Goal: Transaction & Acquisition: Subscribe to service/newsletter

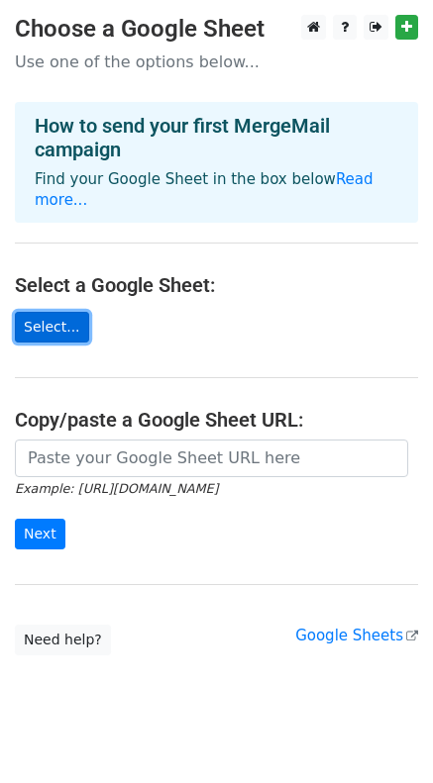
click at [60, 312] on link "Select..." at bounding box center [52, 327] width 74 height 31
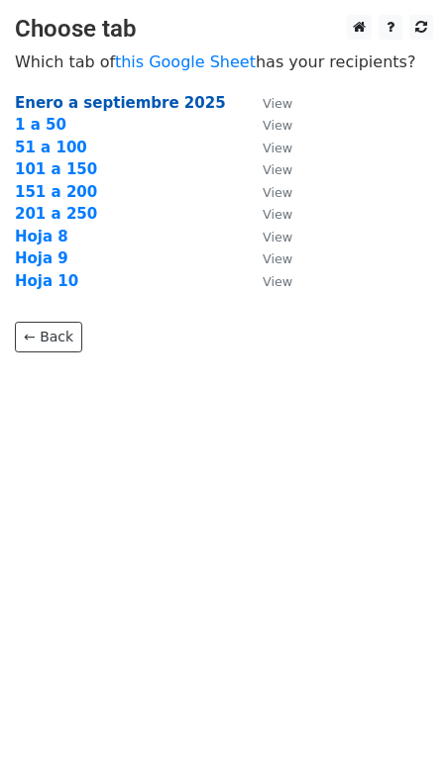
click at [132, 100] on strong "Enero a septiembre 2025" at bounding box center [120, 103] width 211 height 18
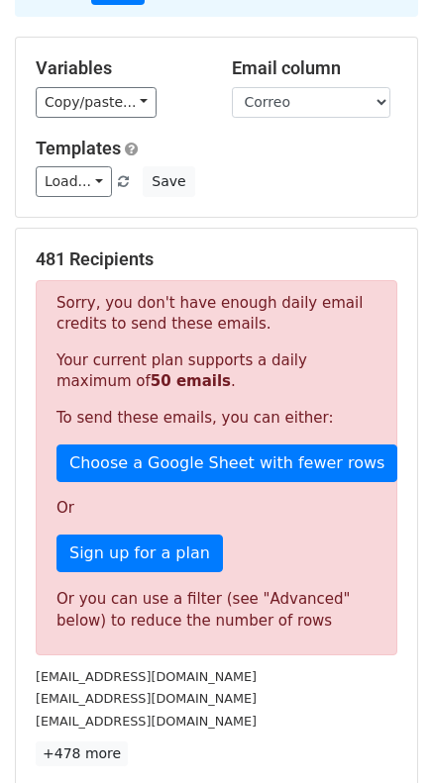
scroll to position [150, 0]
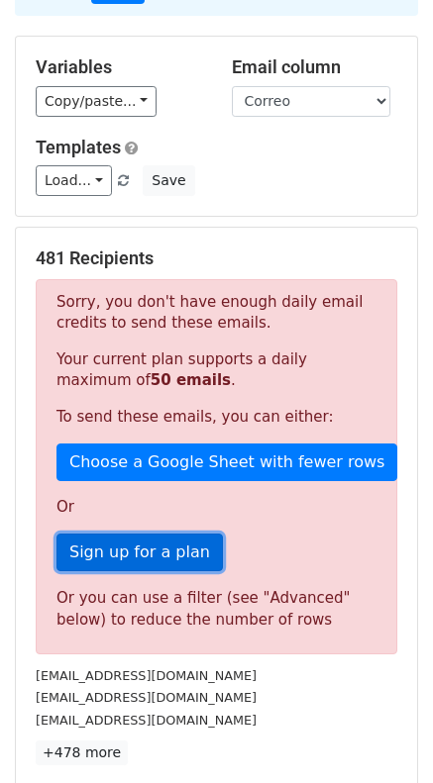
click at [186, 551] on link "Sign up for a plan" at bounding box center [139, 553] width 166 height 38
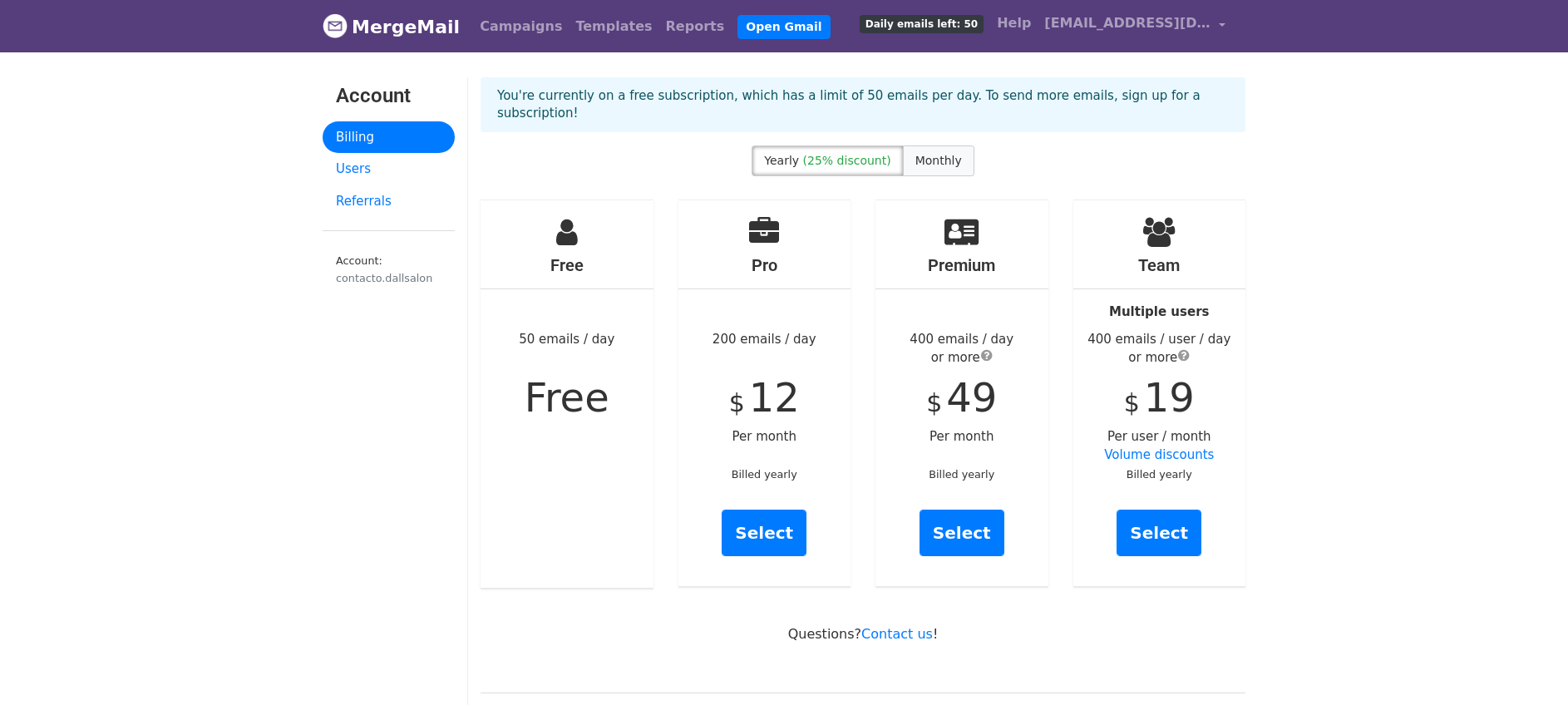
click at [934, 149] on label "Monthly" at bounding box center [938, 160] width 71 height 31
click at [857, 154] on span "(25% discount)" at bounding box center [847, 160] width 88 height 13
click at [929, 154] on span "Monthly" at bounding box center [938, 160] width 46 height 13
click at [794, 154] on span "Yearly" at bounding box center [781, 160] width 35 height 13
click at [933, 154] on span "Monthly" at bounding box center [938, 160] width 46 height 13
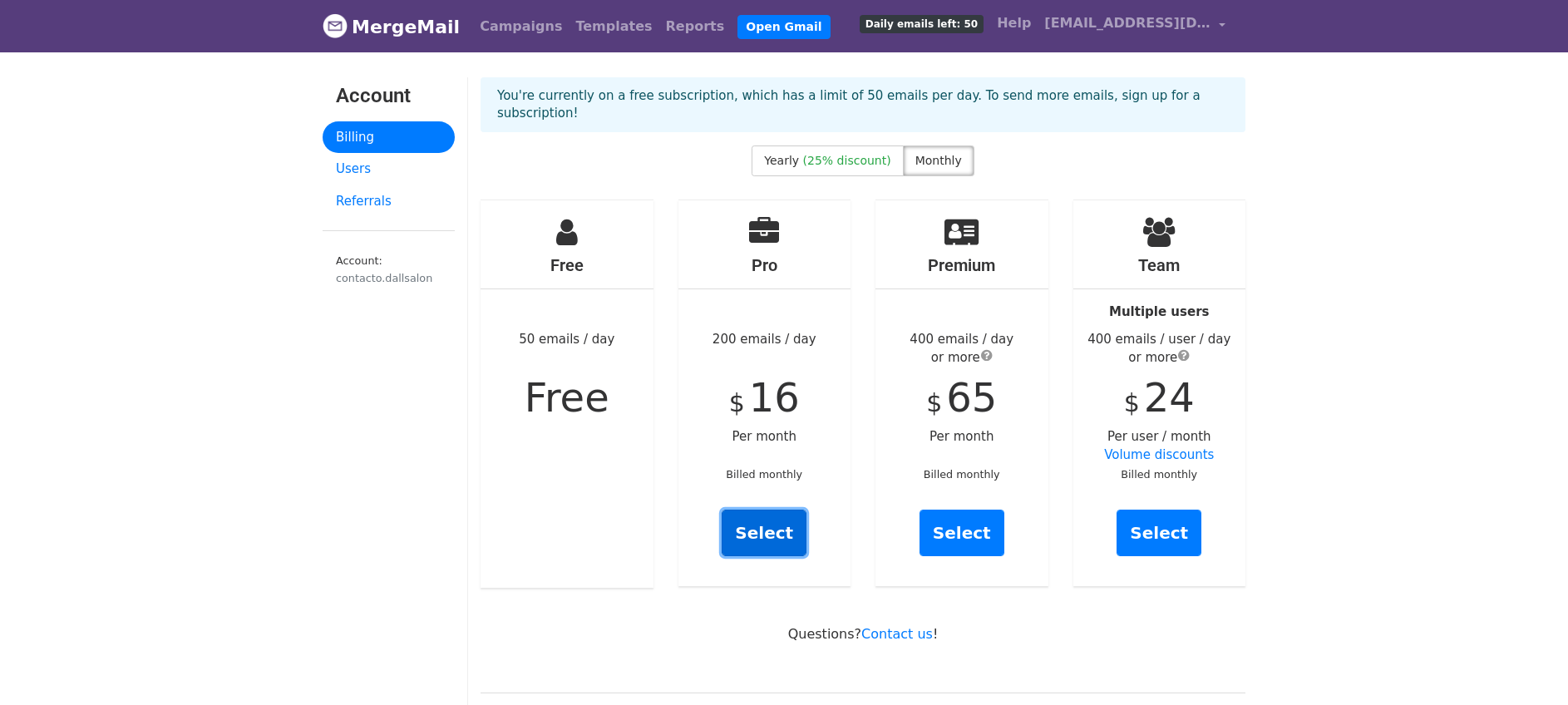
click at [770, 518] on link "Select" at bounding box center [764, 532] width 85 height 46
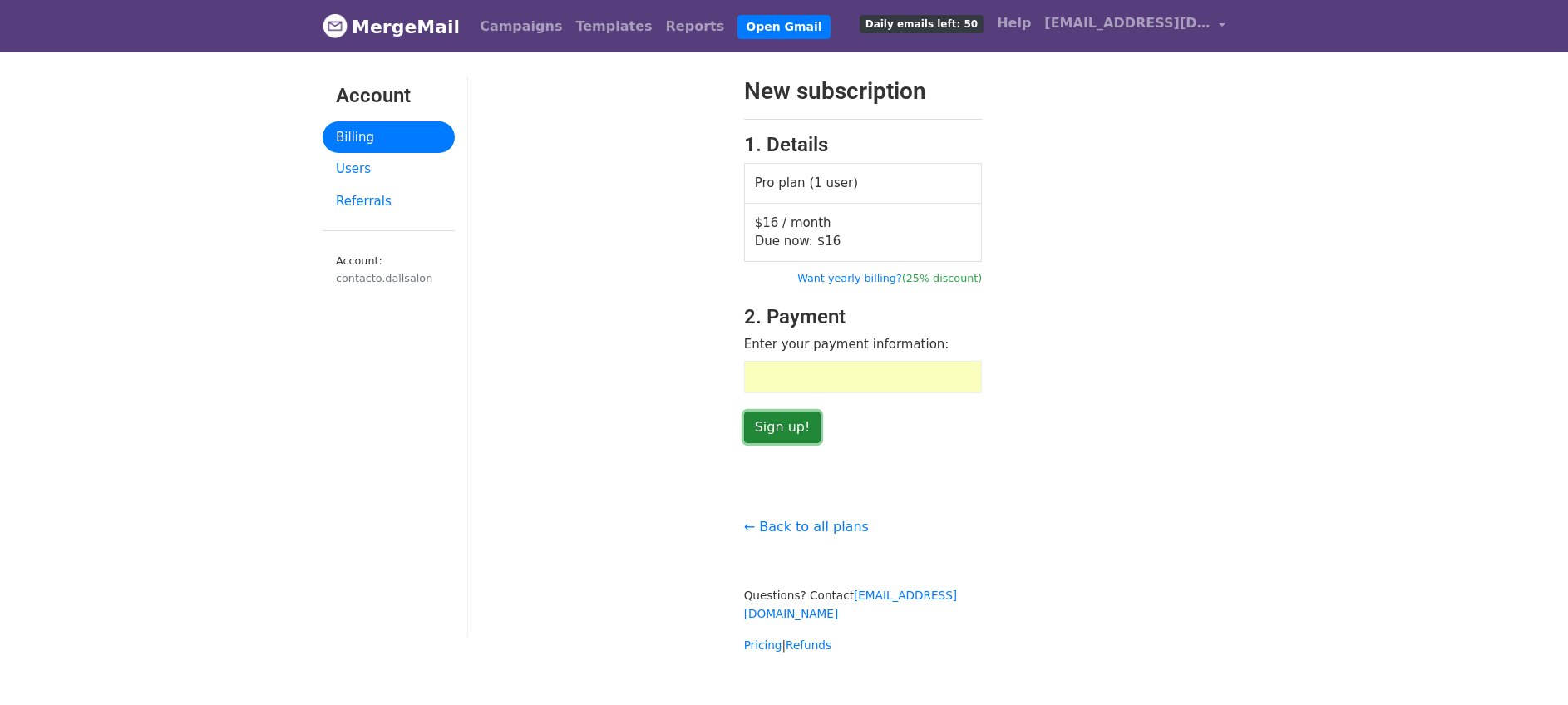
click at [775, 426] on input "Sign up!" at bounding box center [782, 427] width 77 height 32
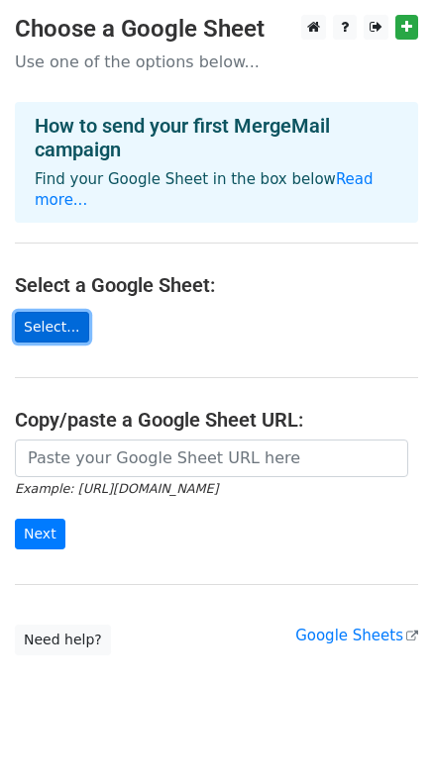
click at [63, 312] on link "Select..." at bounding box center [52, 327] width 74 height 31
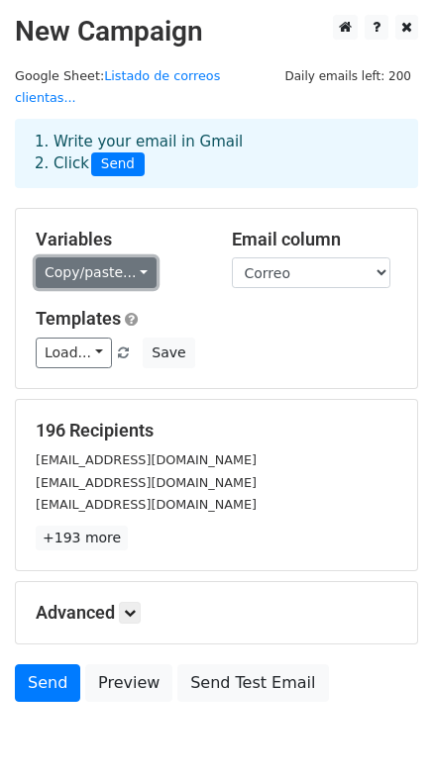
click at [134, 257] on link "Copy/paste..." at bounding box center [96, 272] width 121 height 31
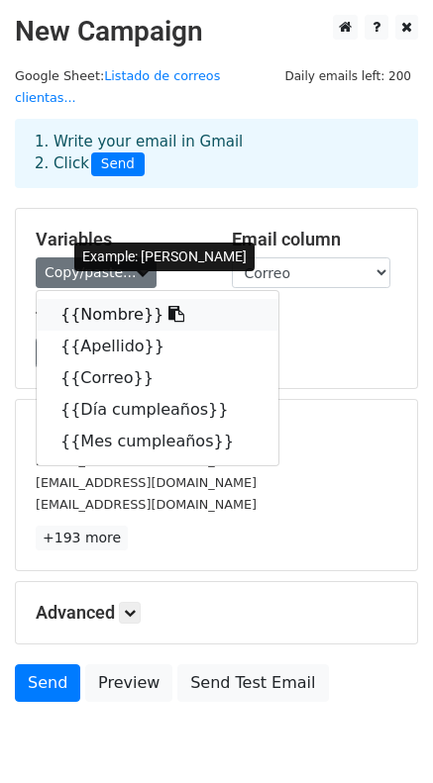
click at [110, 299] on link "{{Nombre}}" at bounding box center [158, 315] width 242 height 32
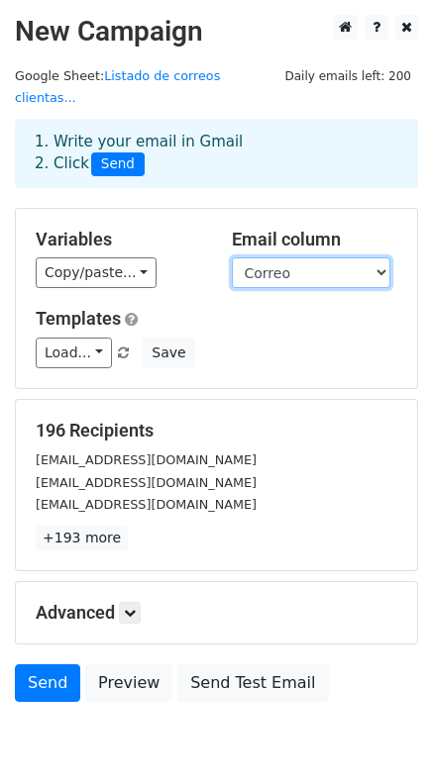
click at [342, 257] on select "Nombre Apellido Correo Día cumpleaños Mes cumpleaños" at bounding box center [311, 272] width 158 height 31
click at [232, 257] on select "Nombre Apellido Correo Día cumpleaños Mes cumpleaños" at bounding box center [311, 272] width 158 height 31
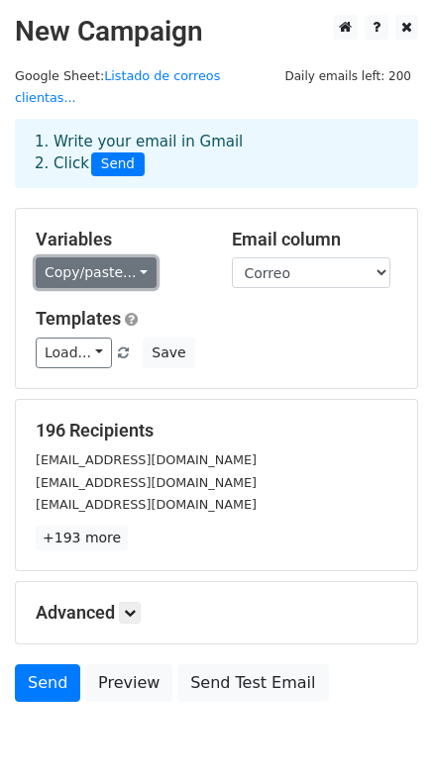
click at [135, 257] on link "Copy/paste..." at bounding box center [96, 272] width 121 height 31
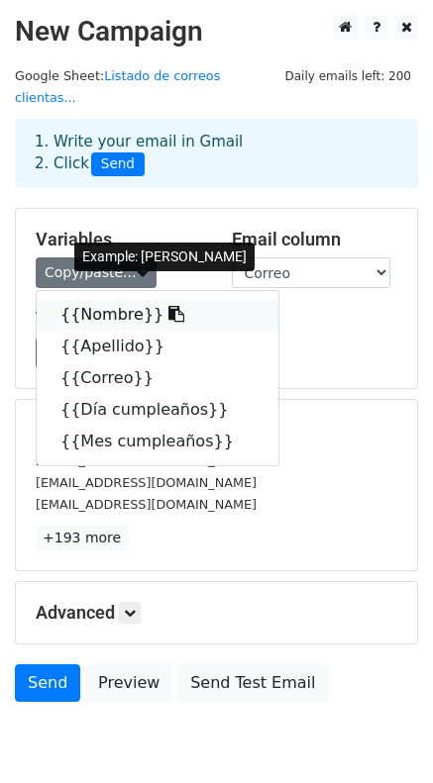
click at [97, 299] on link "{{Nombre}}" at bounding box center [158, 315] width 242 height 32
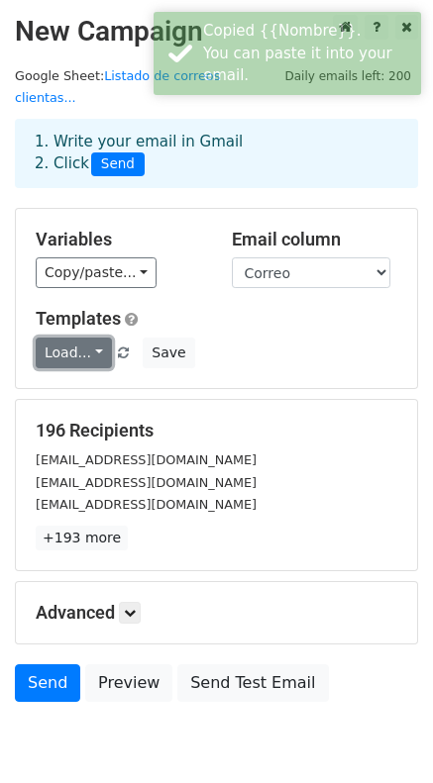
click at [98, 338] on link "Load..." at bounding box center [74, 353] width 76 height 31
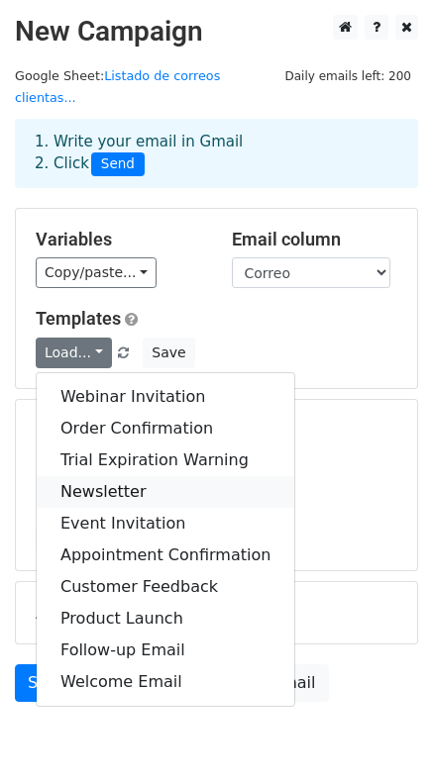
click at [115, 476] on link "Newsletter" at bounding box center [165, 492] width 257 height 32
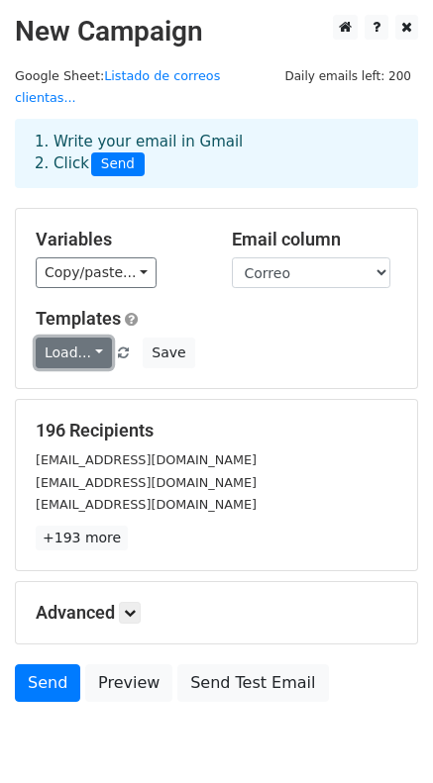
click at [98, 338] on link "Load..." at bounding box center [74, 353] width 76 height 31
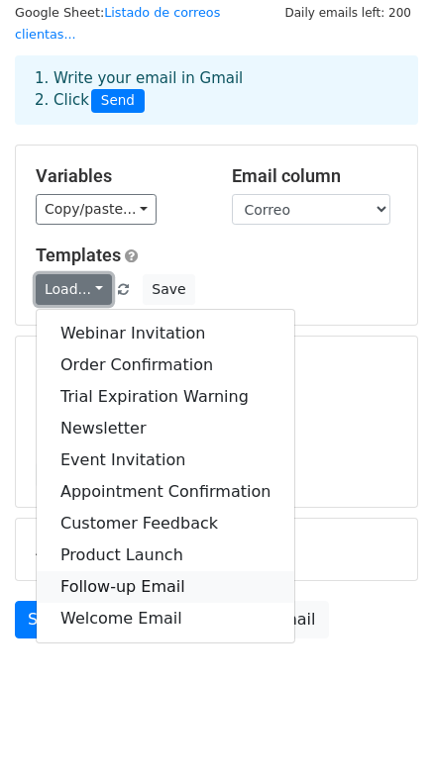
scroll to position [65, 0]
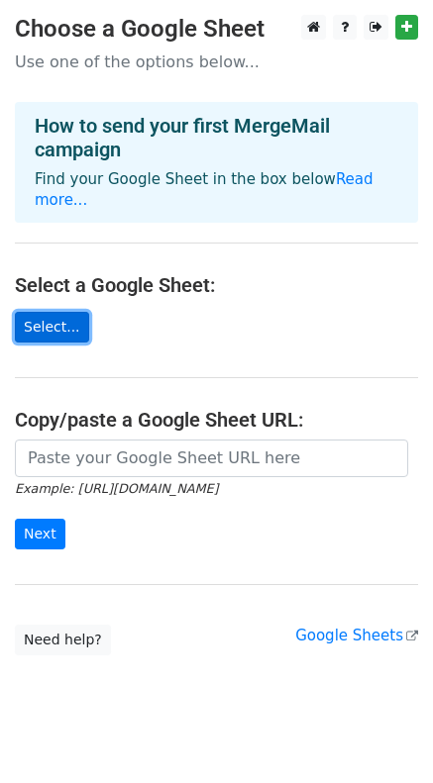
click at [48, 312] on link "Select..." at bounding box center [52, 327] width 74 height 31
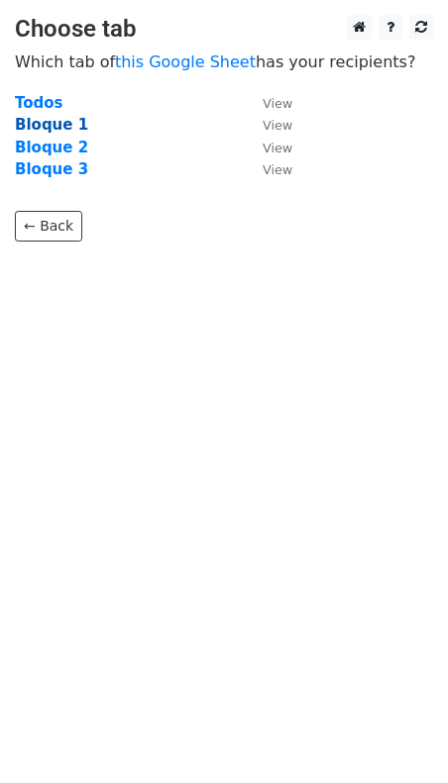
click at [34, 128] on strong "Bloque 1" at bounding box center [51, 125] width 73 height 18
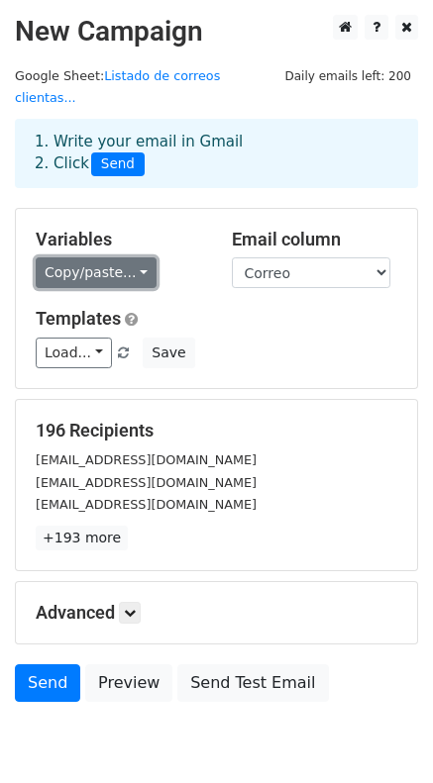
click at [137, 257] on link "Copy/paste..." at bounding box center [96, 272] width 121 height 31
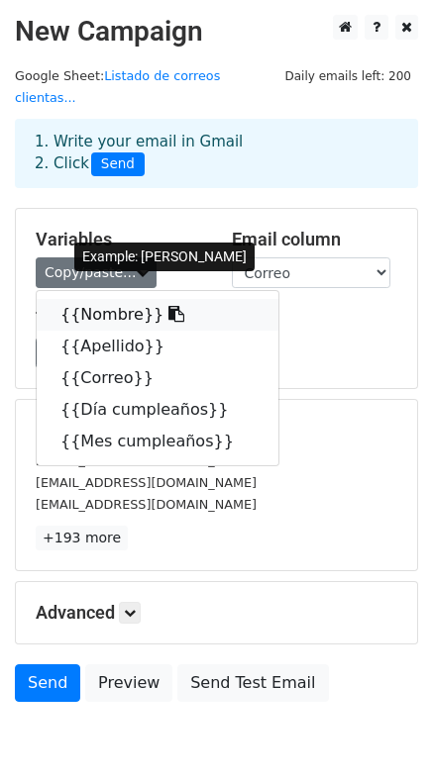
click at [114, 299] on link "{{Nombre}}" at bounding box center [158, 315] width 242 height 32
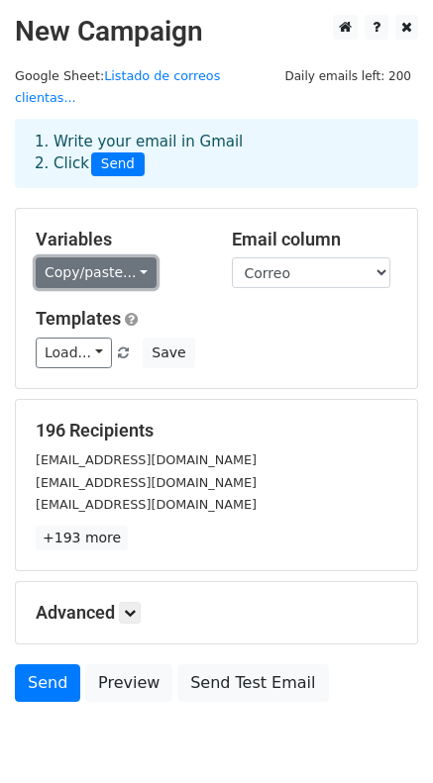
click at [134, 257] on link "Copy/paste..." at bounding box center [96, 272] width 121 height 31
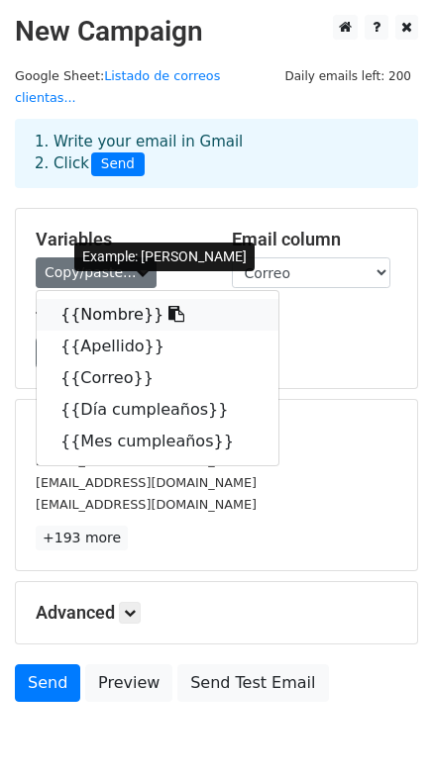
click at [168, 306] on icon at bounding box center [176, 314] width 16 height 16
